Goal: Task Accomplishment & Management: Manage account settings

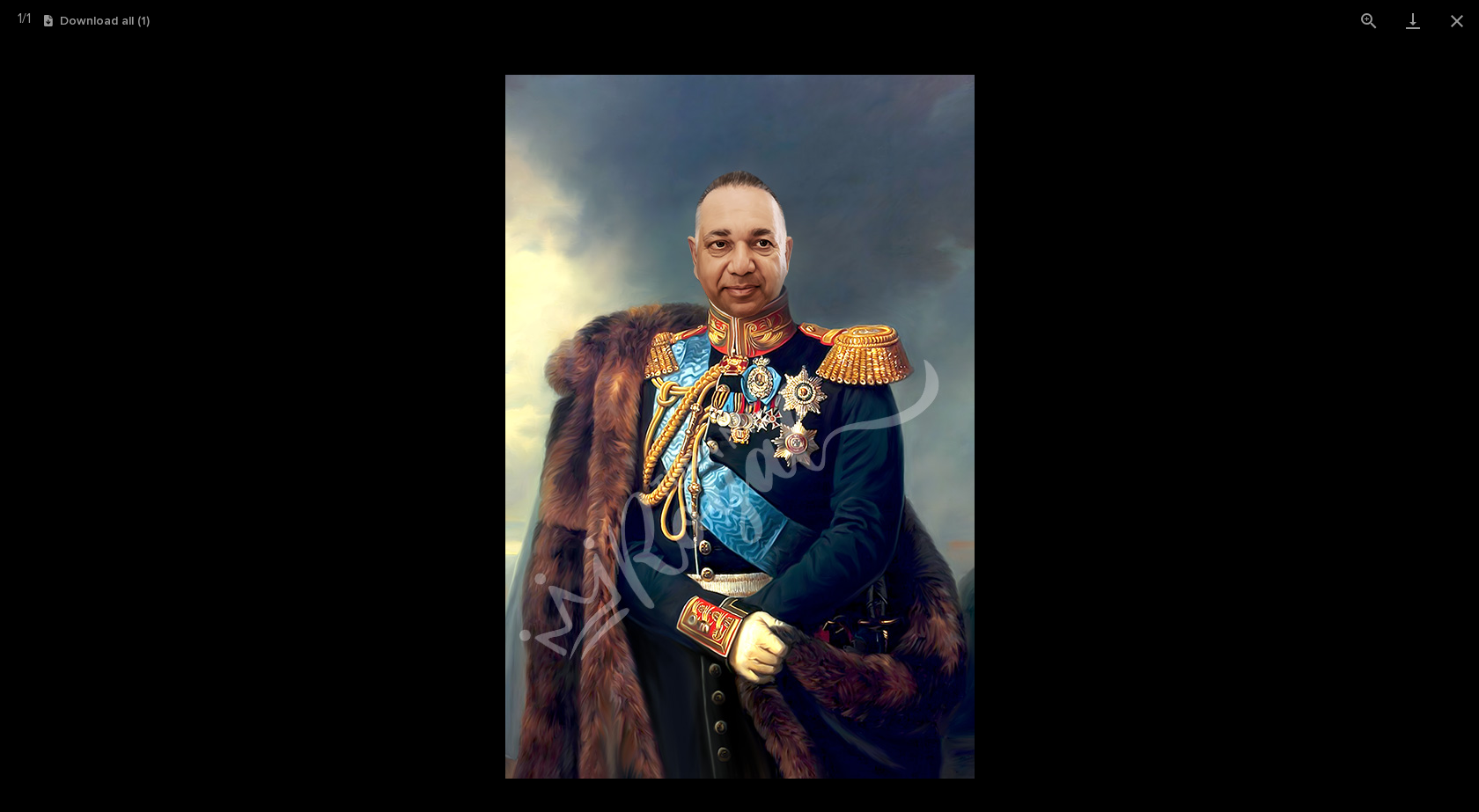
scroll to position [1144, 0]
click at [1460, 22] on button "Close gallery" at bounding box center [1456, 21] width 44 height 42
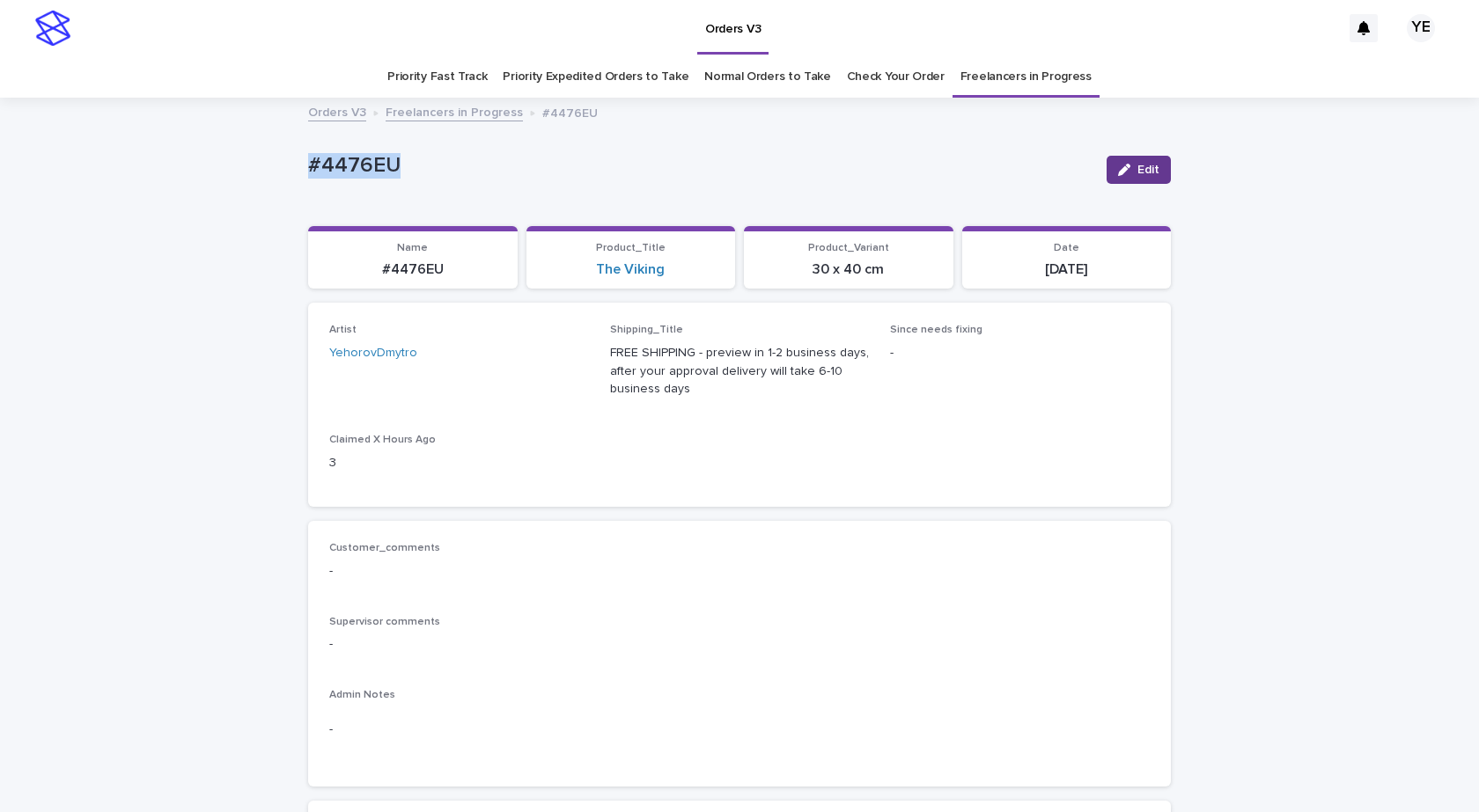
click at [1153, 172] on button "Edit" at bounding box center [1138, 170] width 64 height 28
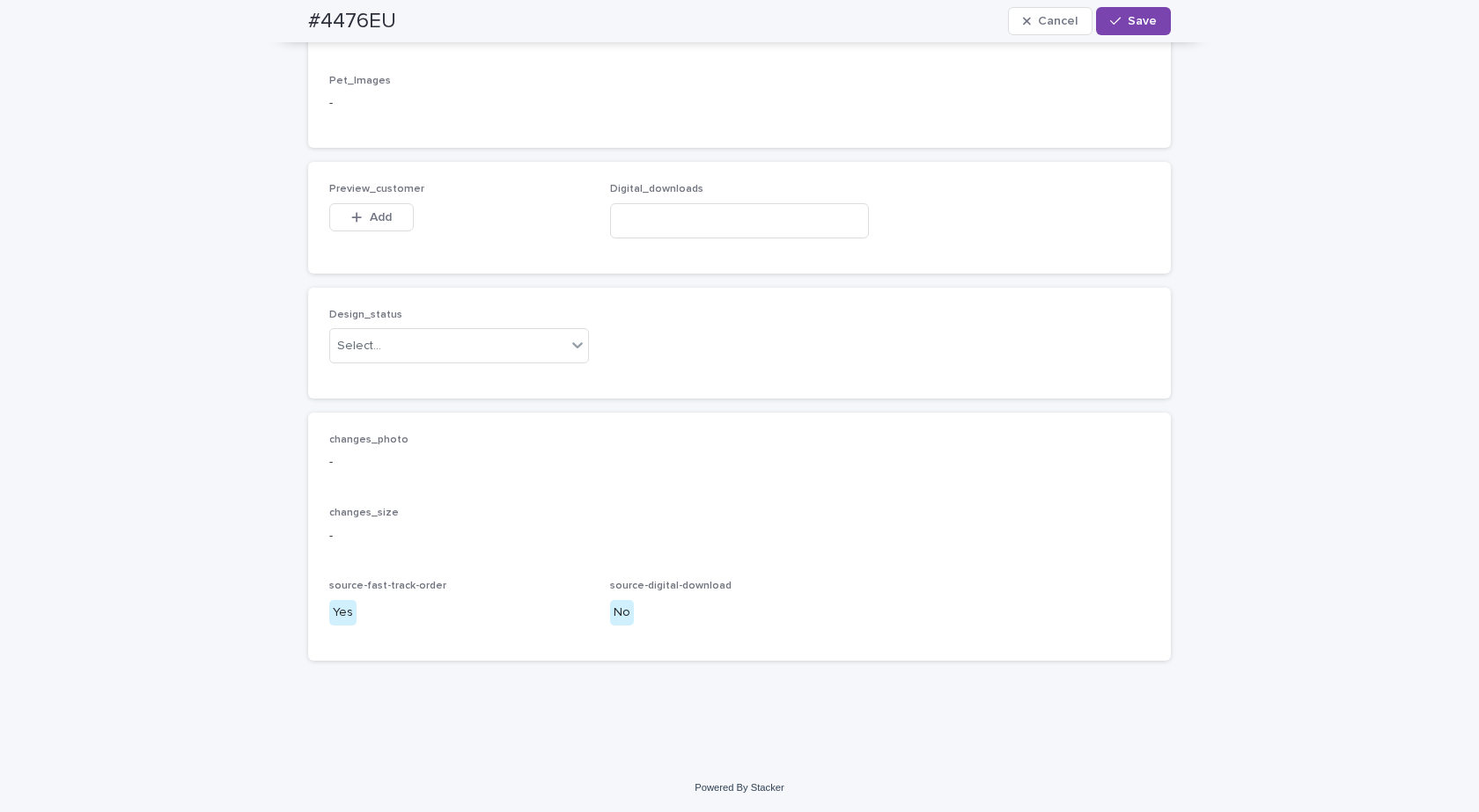
scroll to position [1174, 0]
click at [437, 352] on div "Select..." at bounding box center [448, 346] width 236 height 29
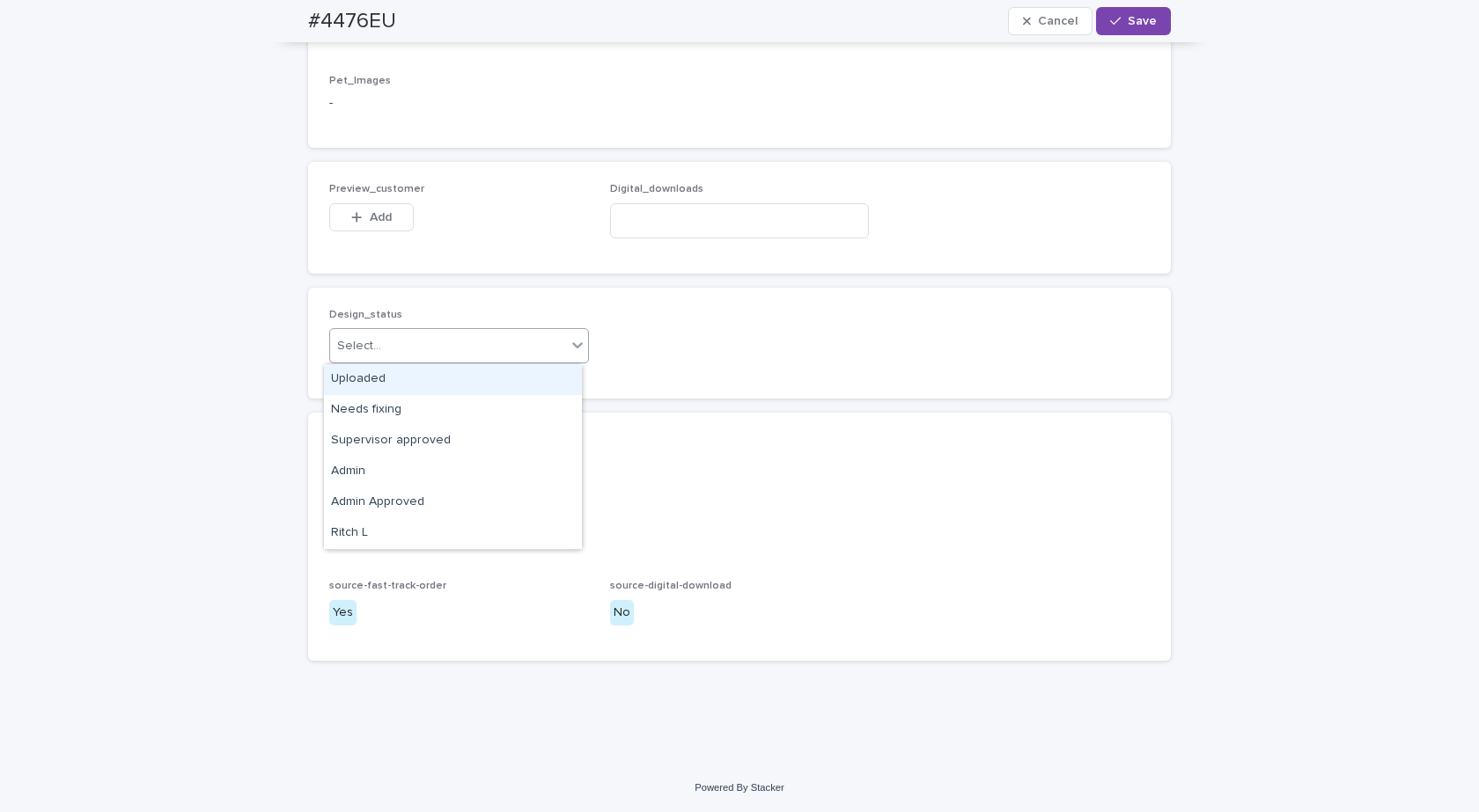
click at [362, 378] on div "Uploaded" at bounding box center [453, 380] width 258 height 31
click at [371, 206] on button "Add" at bounding box center [372, 217] width 85 height 28
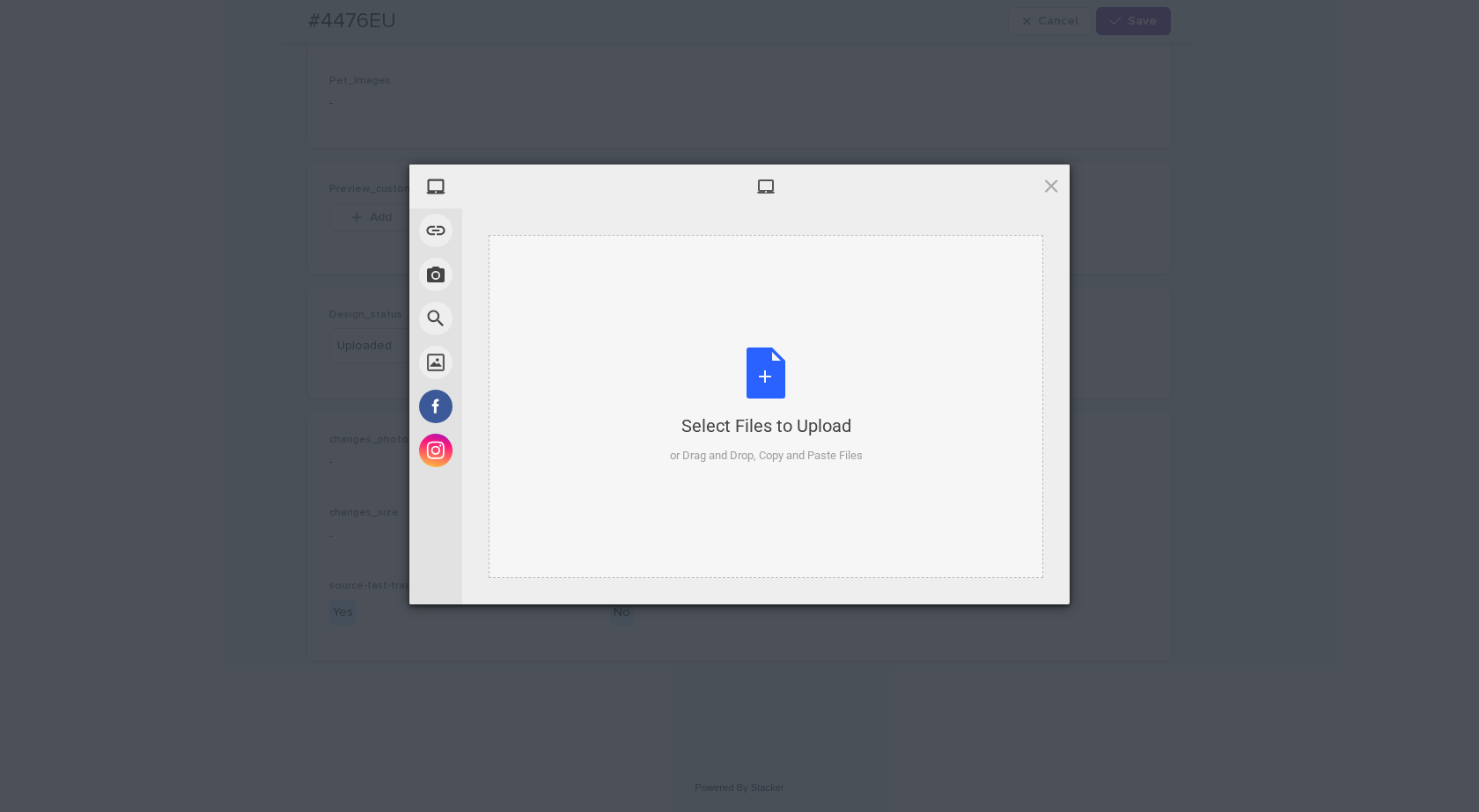
click at [840, 412] on div "Select Files to Upload or Drag and Drop, Copy and Paste Files" at bounding box center [766, 406] width 193 height 117
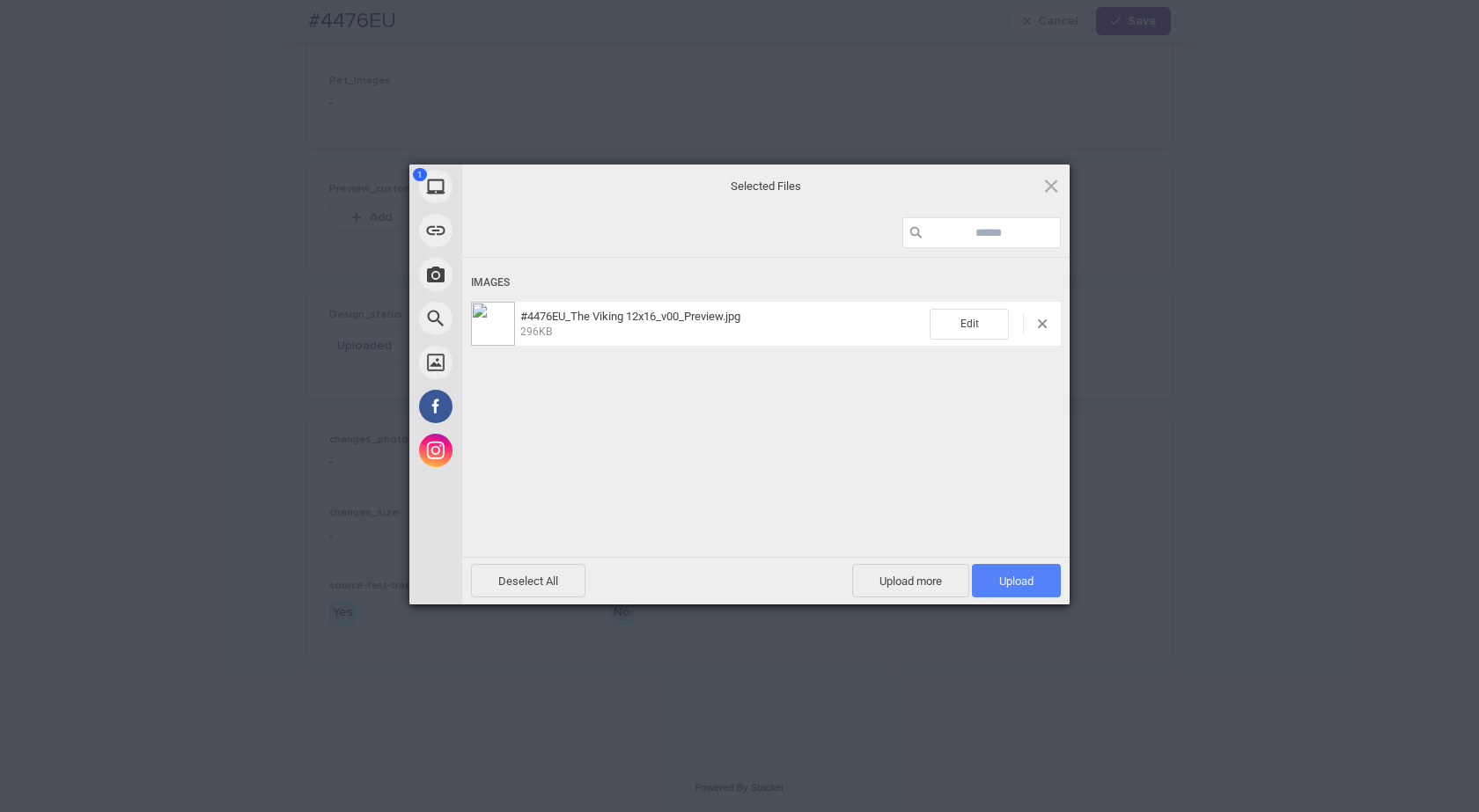
click at [1031, 582] on span "Upload 1" at bounding box center [1016, 581] width 34 height 14
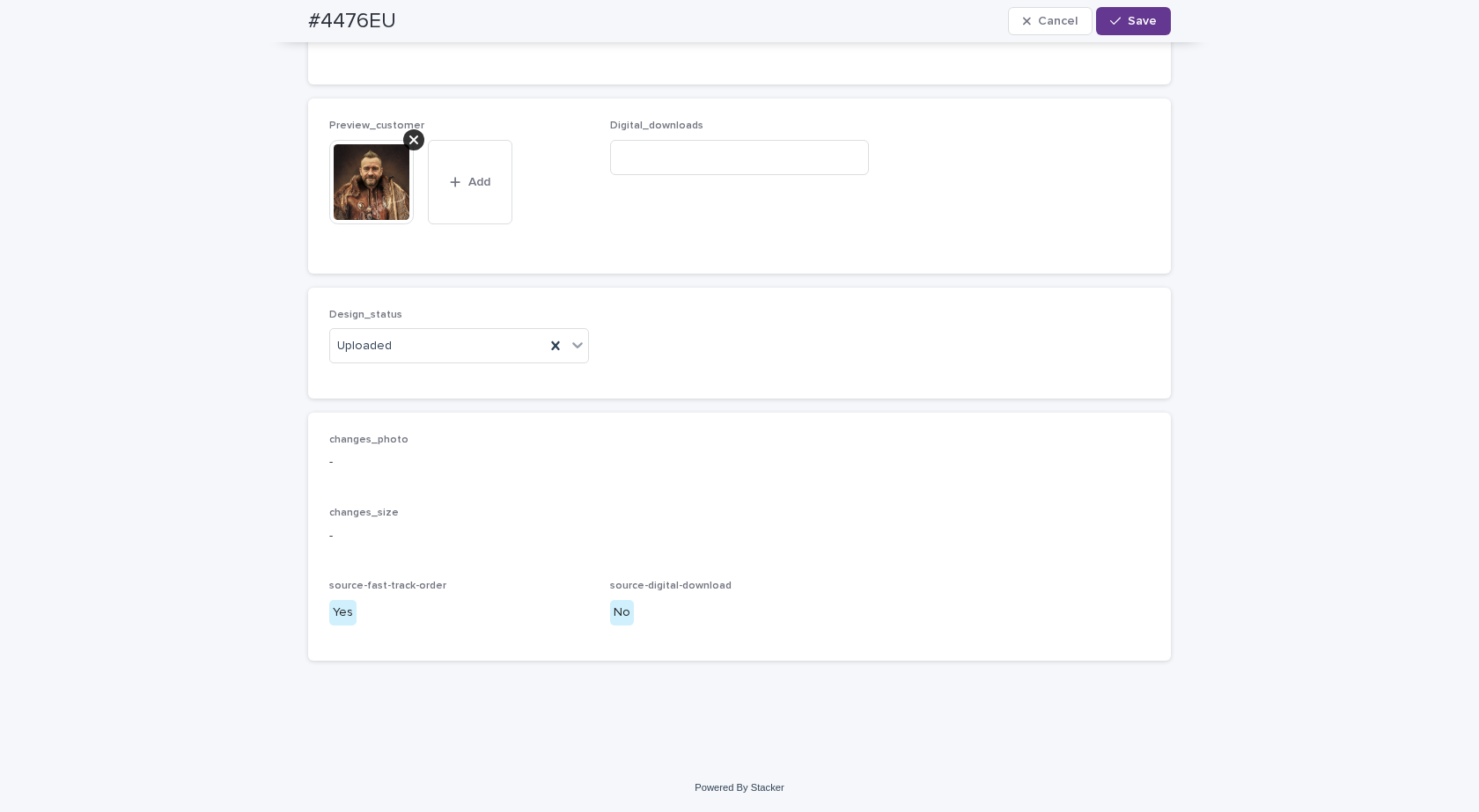
click at [1121, 20] on div "button" at bounding box center [1119, 22] width 18 height 13
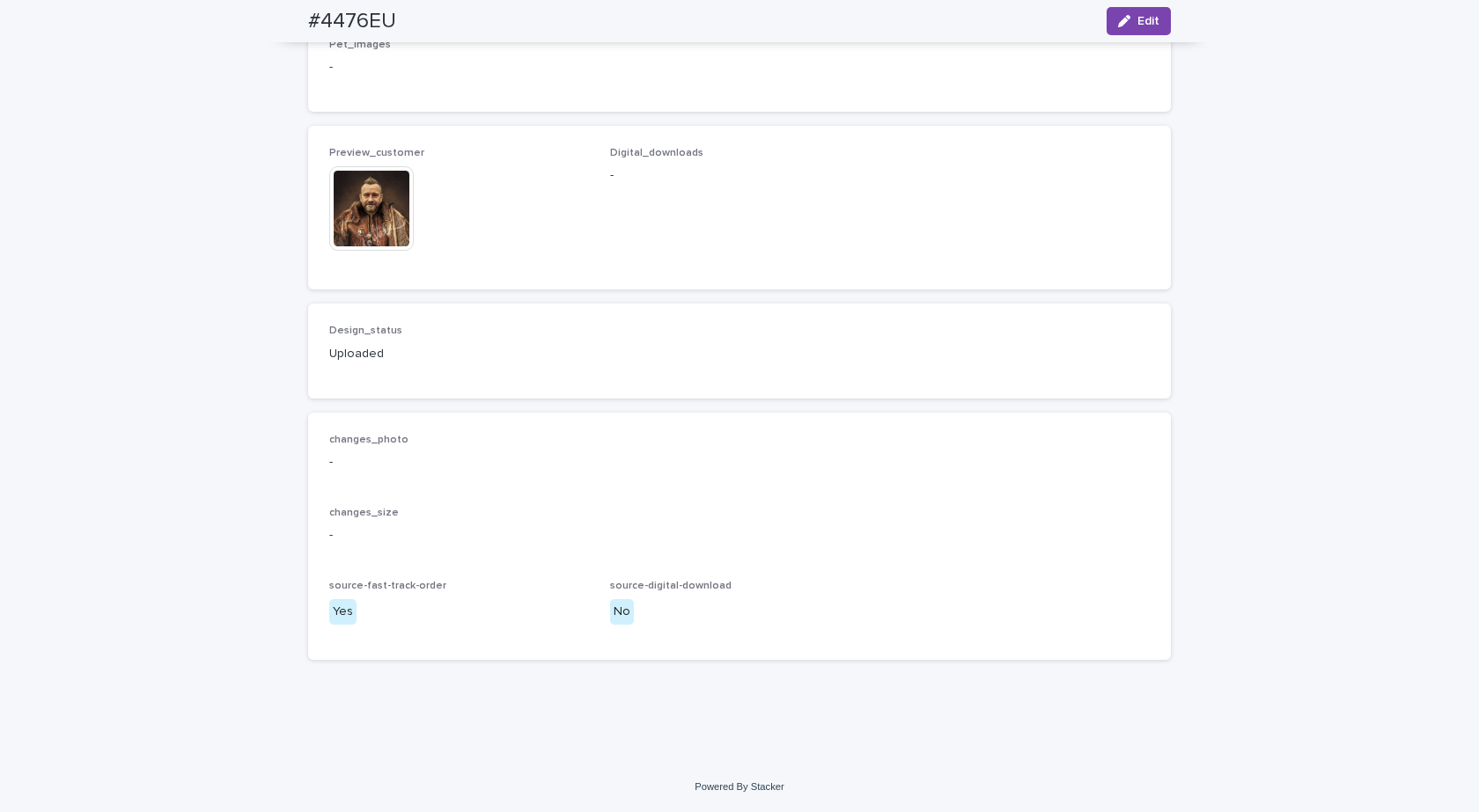
click at [372, 211] on img at bounding box center [372, 208] width 85 height 85
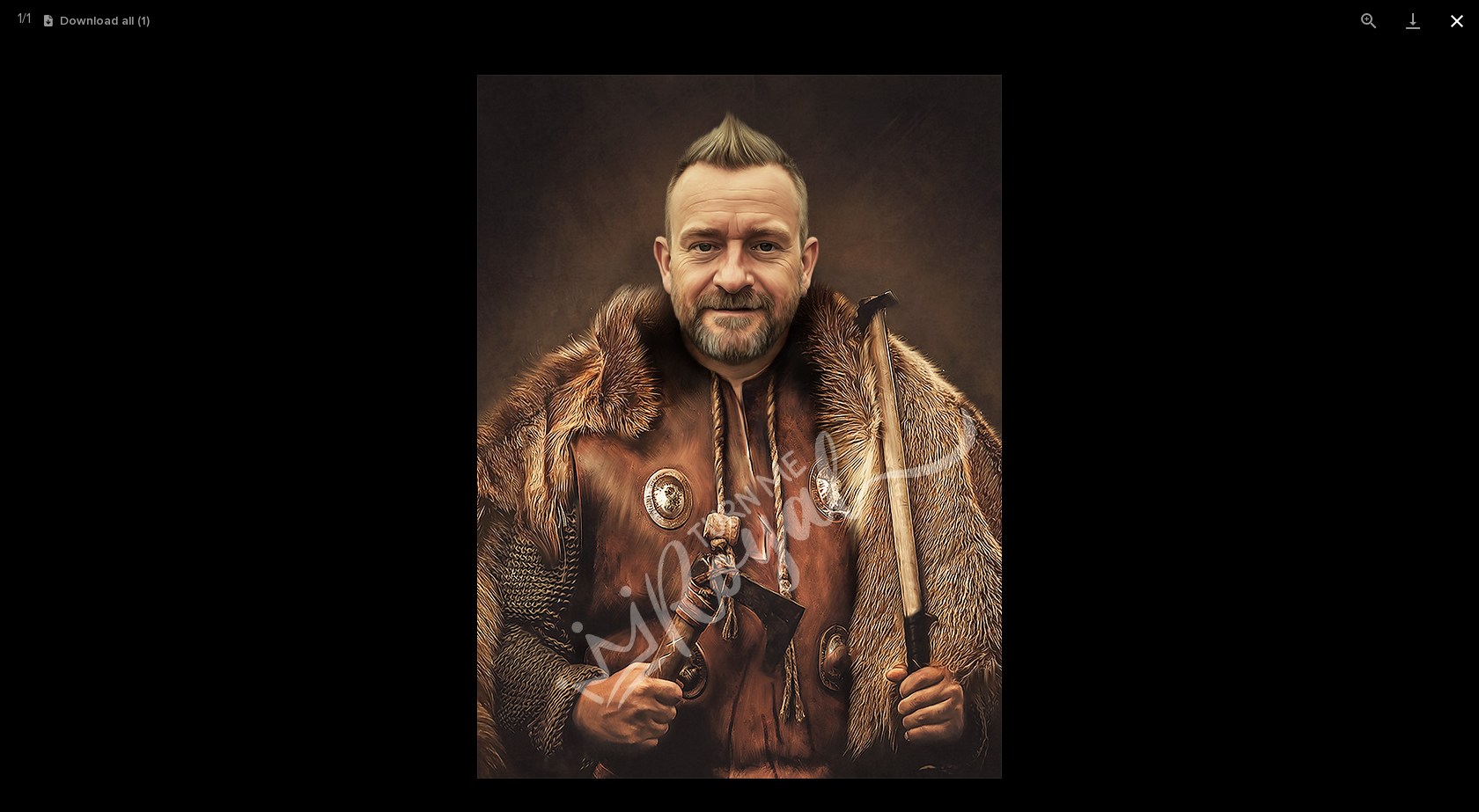
click at [1453, 16] on button "Close gallery" at bounding box center [1456, 21] width 44 height 42
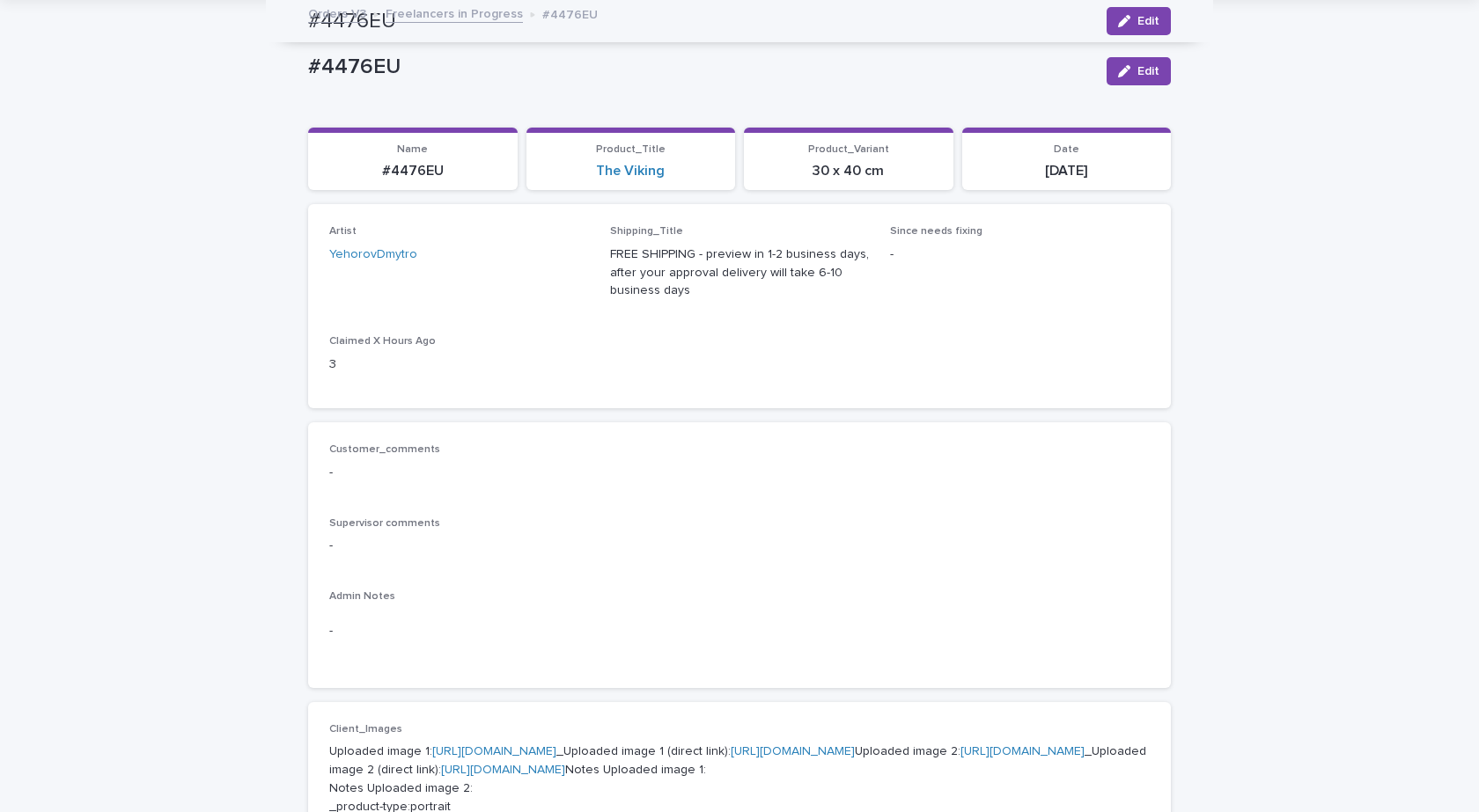
scroll to position [0, 0]
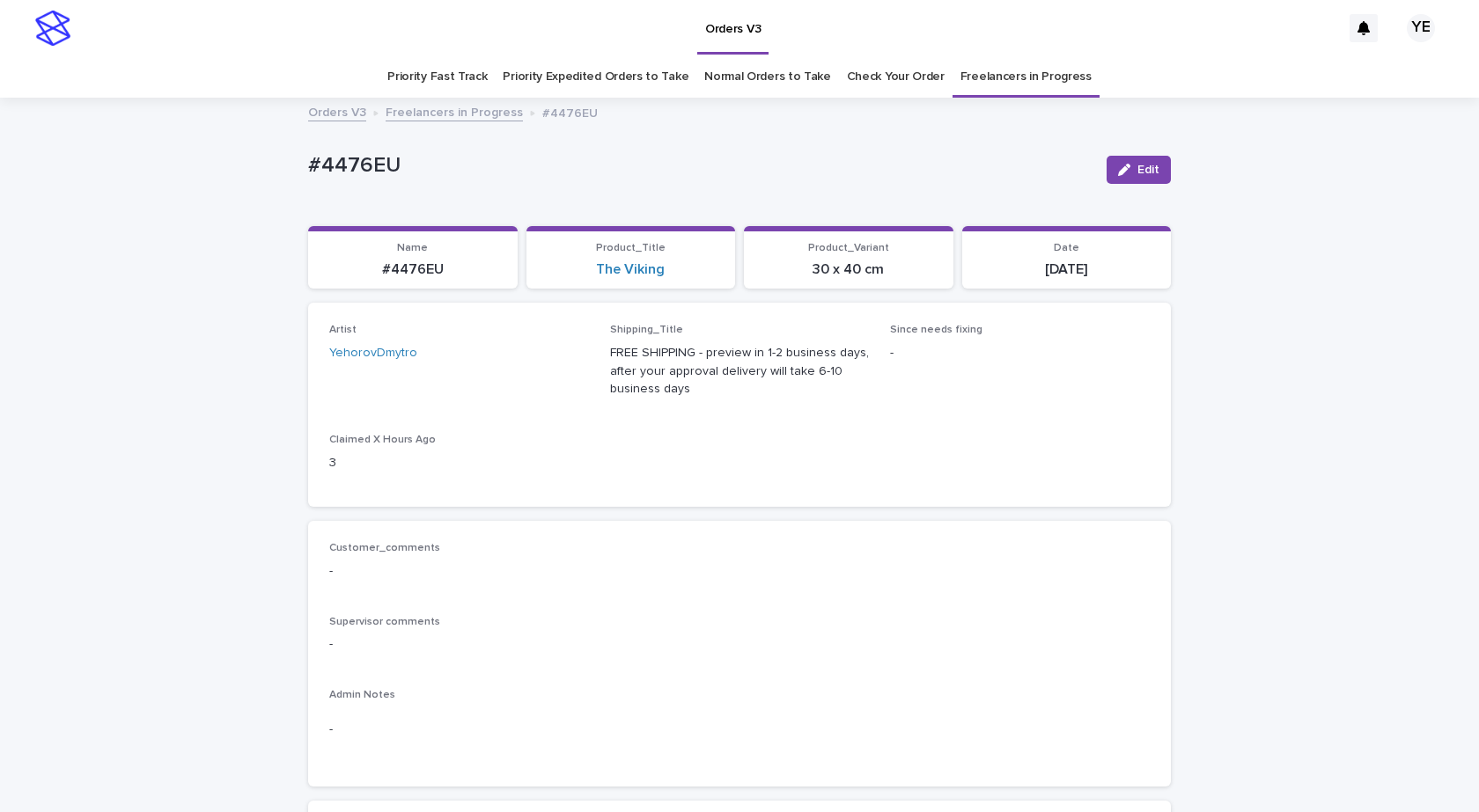
click at [441, 113] on link "Freelancers in Progress" at bounding box center [454, 111] width 137 height 20
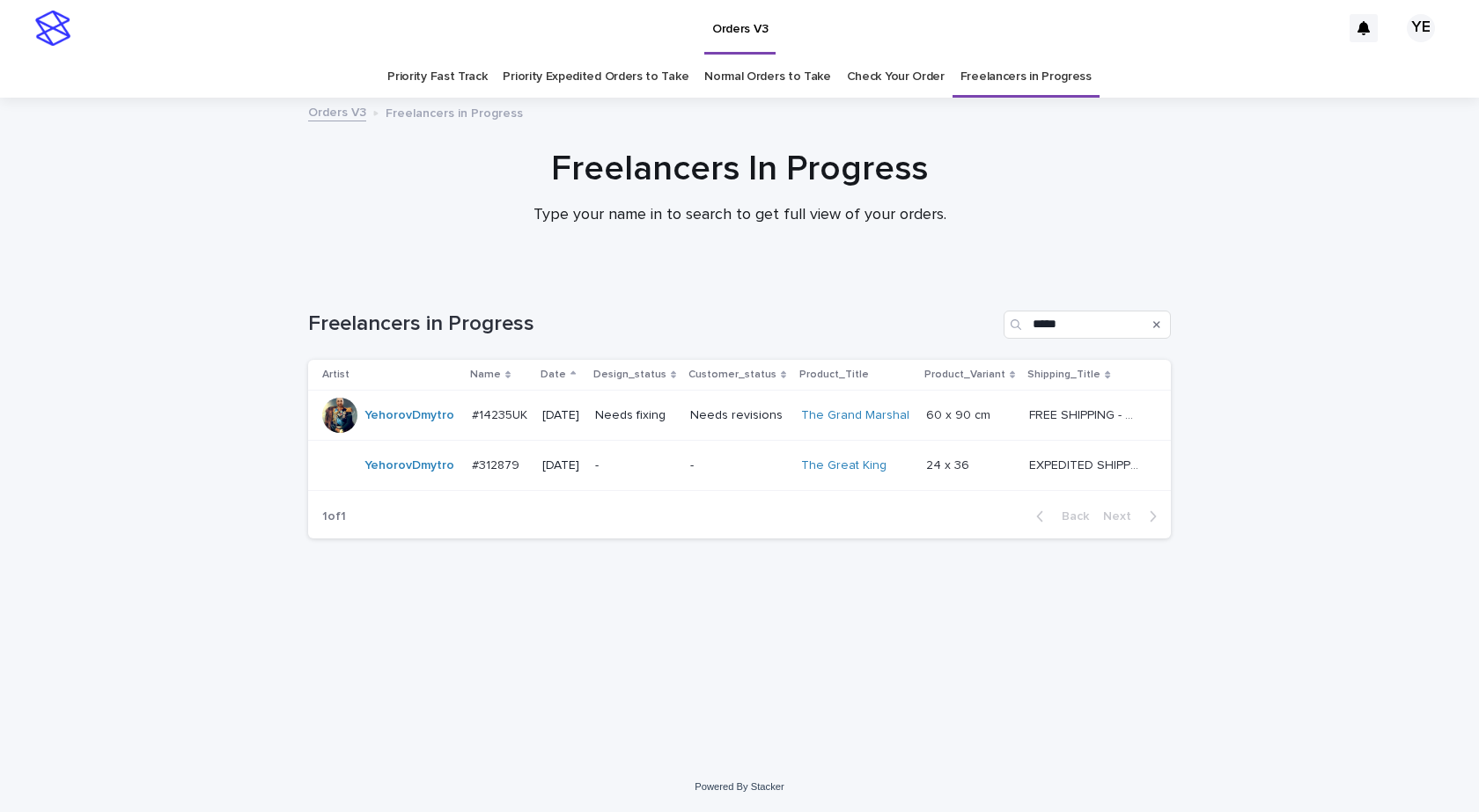
click at [434, 483] on div "YehorovDmytro" at bounding box center [390, 466] width 135 height 35
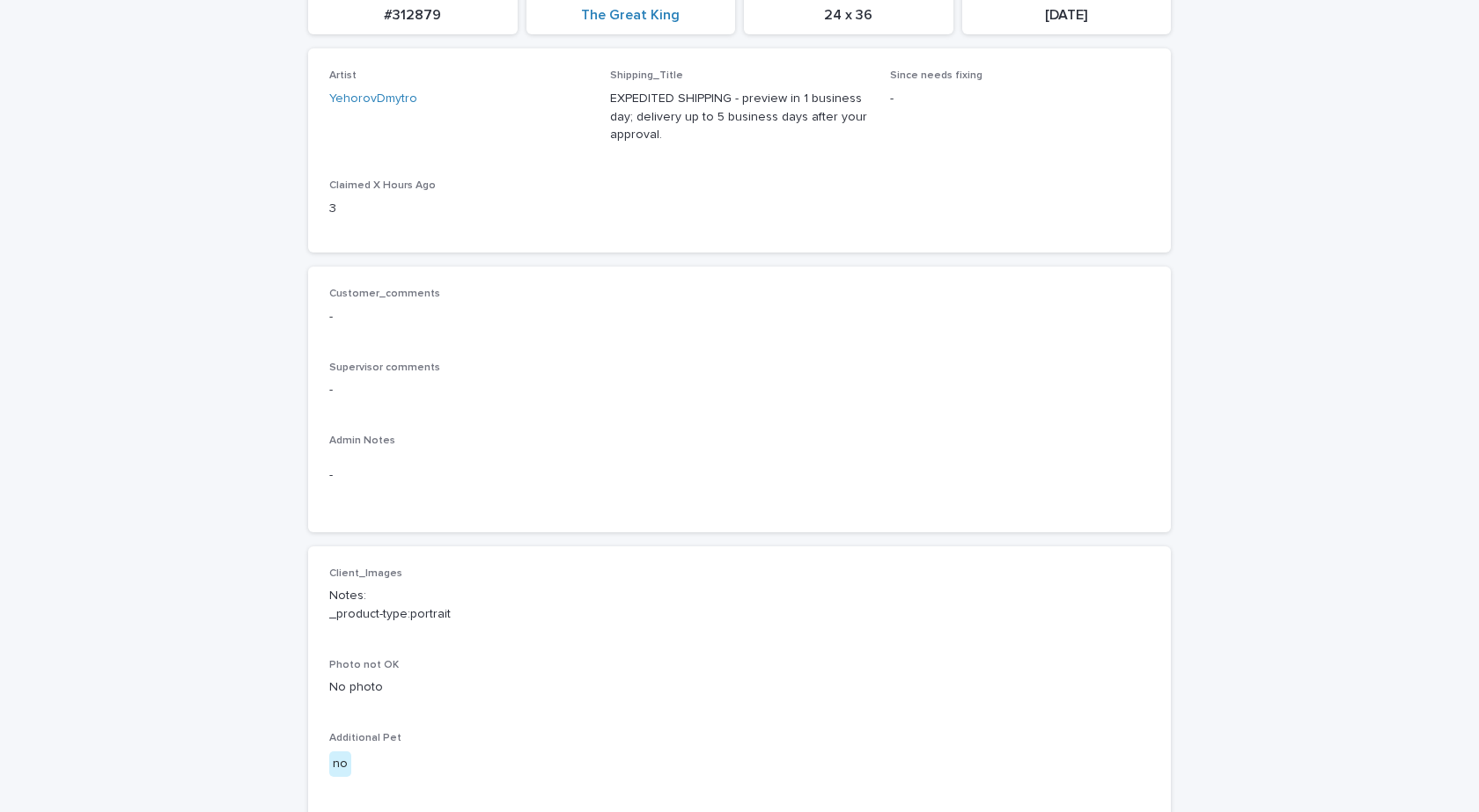
scroll to position [704, 0]
